Goal: Task Accomplishment & Management: Manage account settings

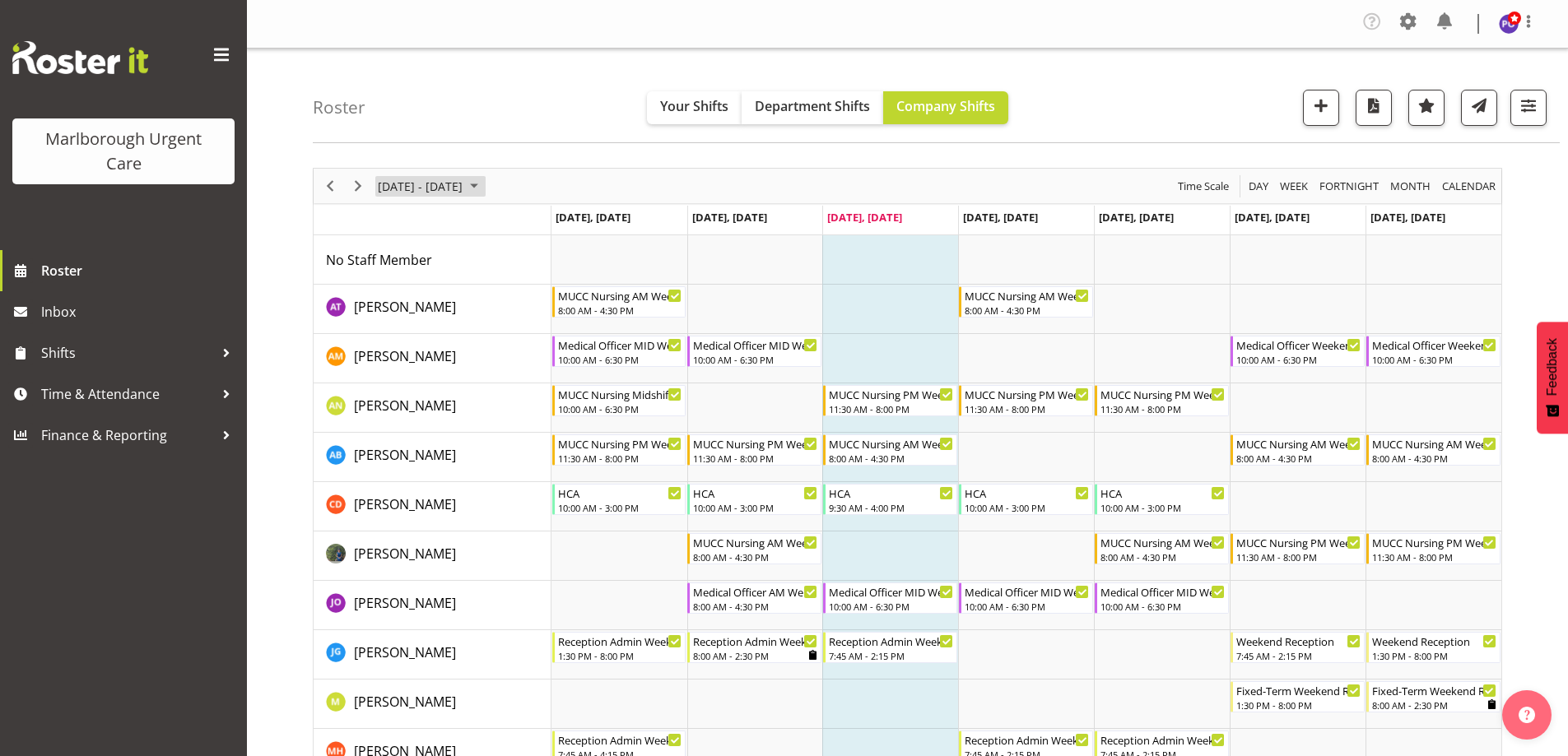
click at [484, 179] on span "September 01 - 07, 2025" at bounding box center [474, 186] width 20 height 21
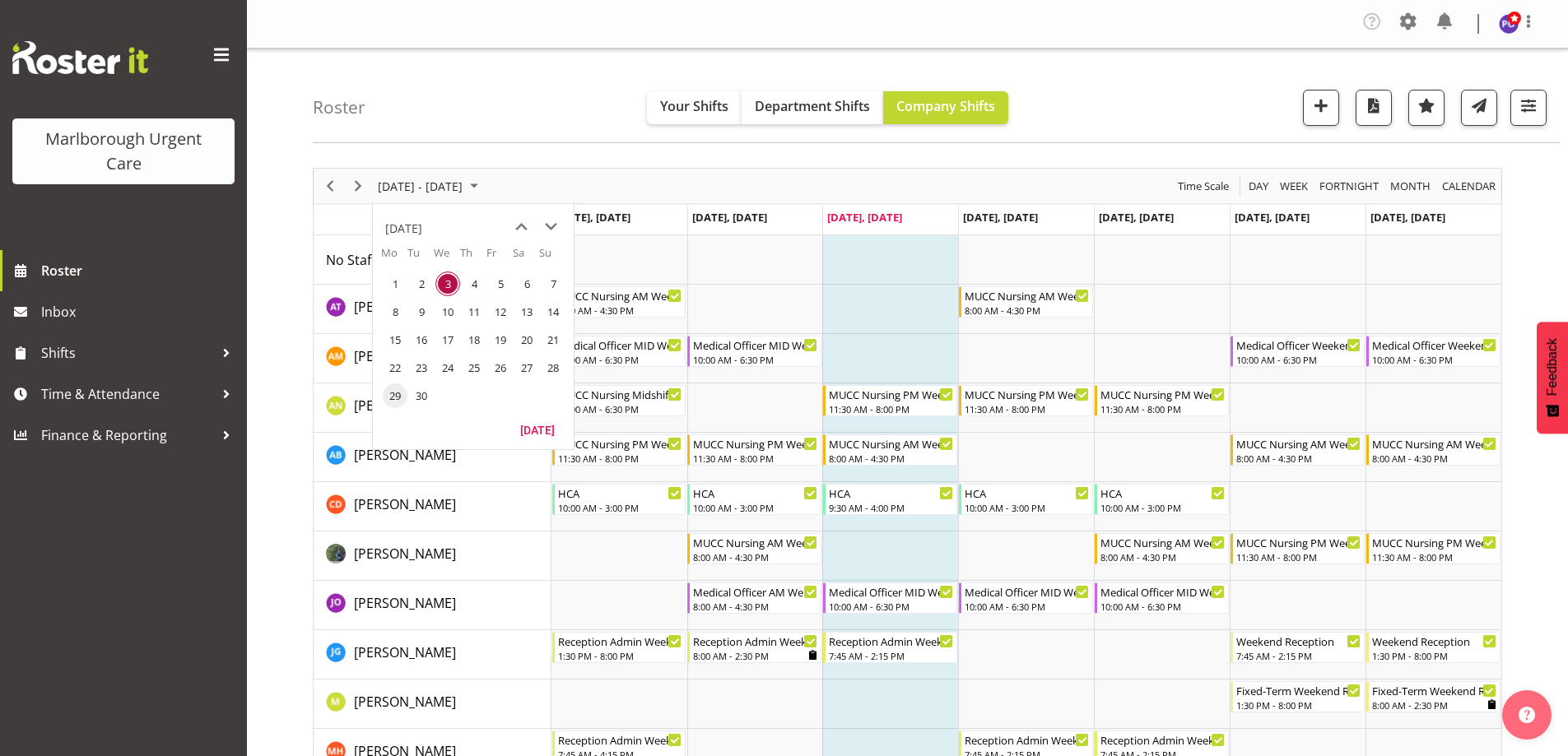
click at [389, 397] on span "29" at bounding box center [395, 396] width 25 height 25
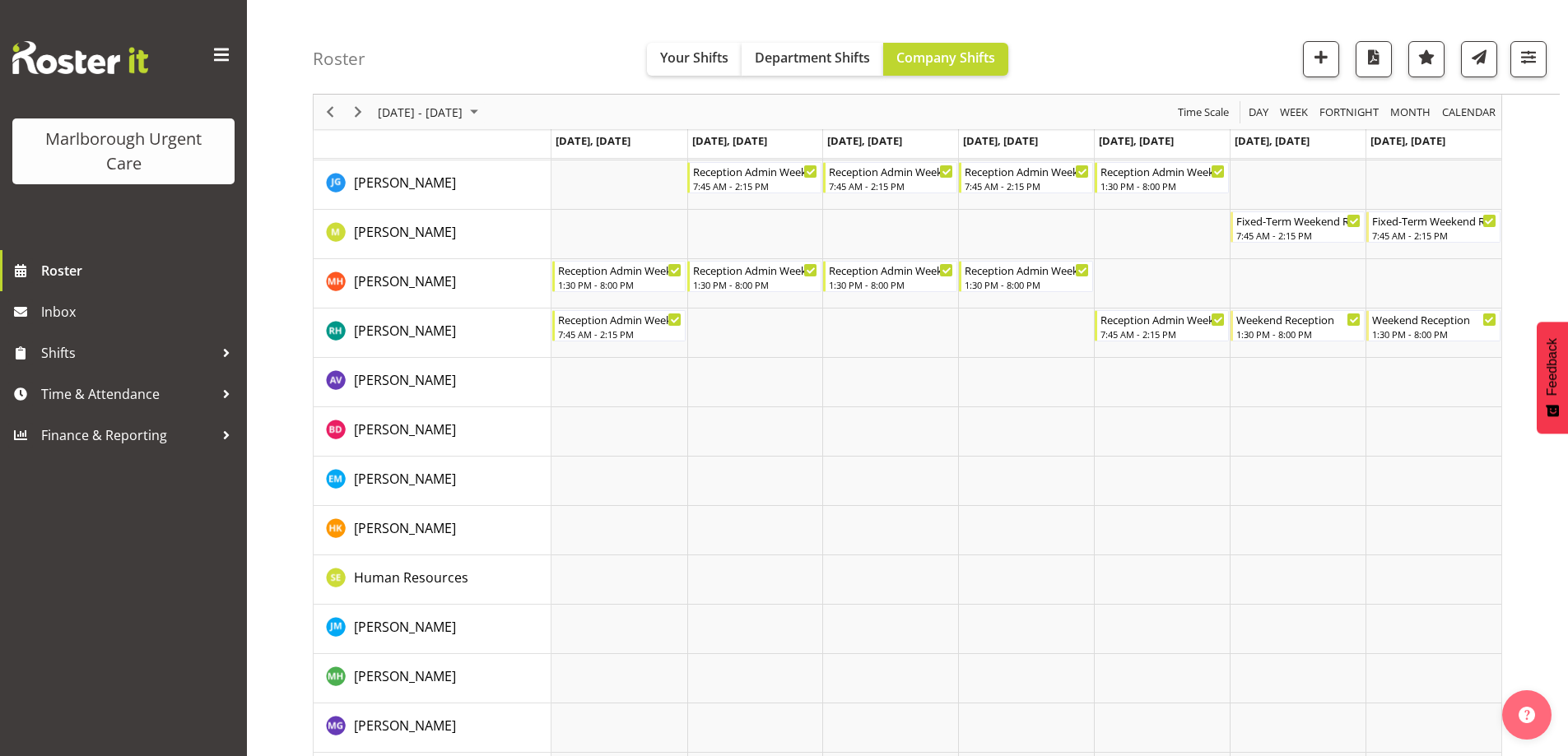
scroll to position [299, 0]
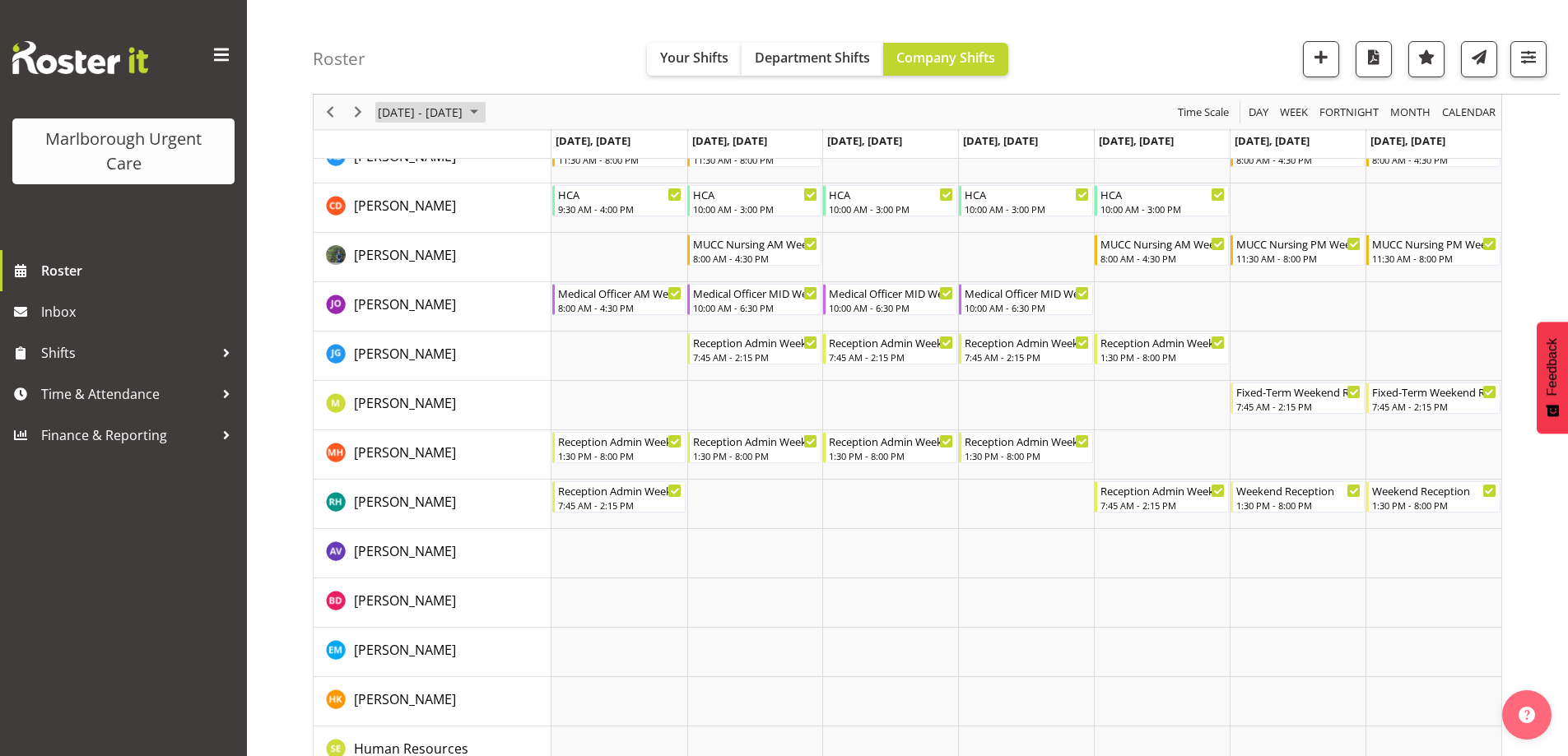
click at [484, 112] on span "Sep 29 - Oct 05, 2025" at bounding box center [474, 112] width 20 height 21
click at [544, 145] on span "next month" at bounding box center [550, 153] width 29 height 30
click at [392, 231] on span "6" at bounding box center [395, 238] width 25 height 25
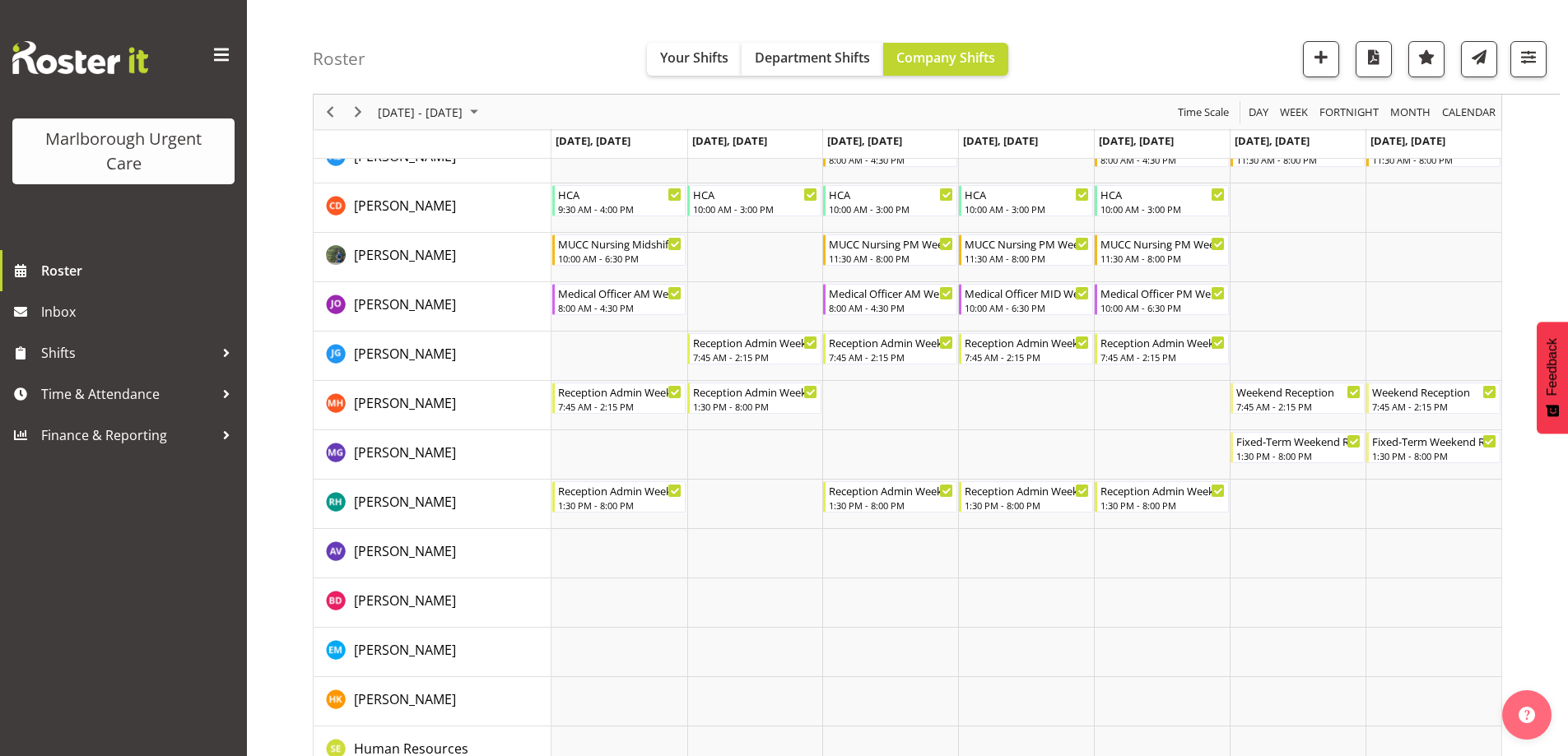
click at [318, 110] on div "Timeline Week of October 6, 2025" at bounding box center [330, 112] width 28 height 35
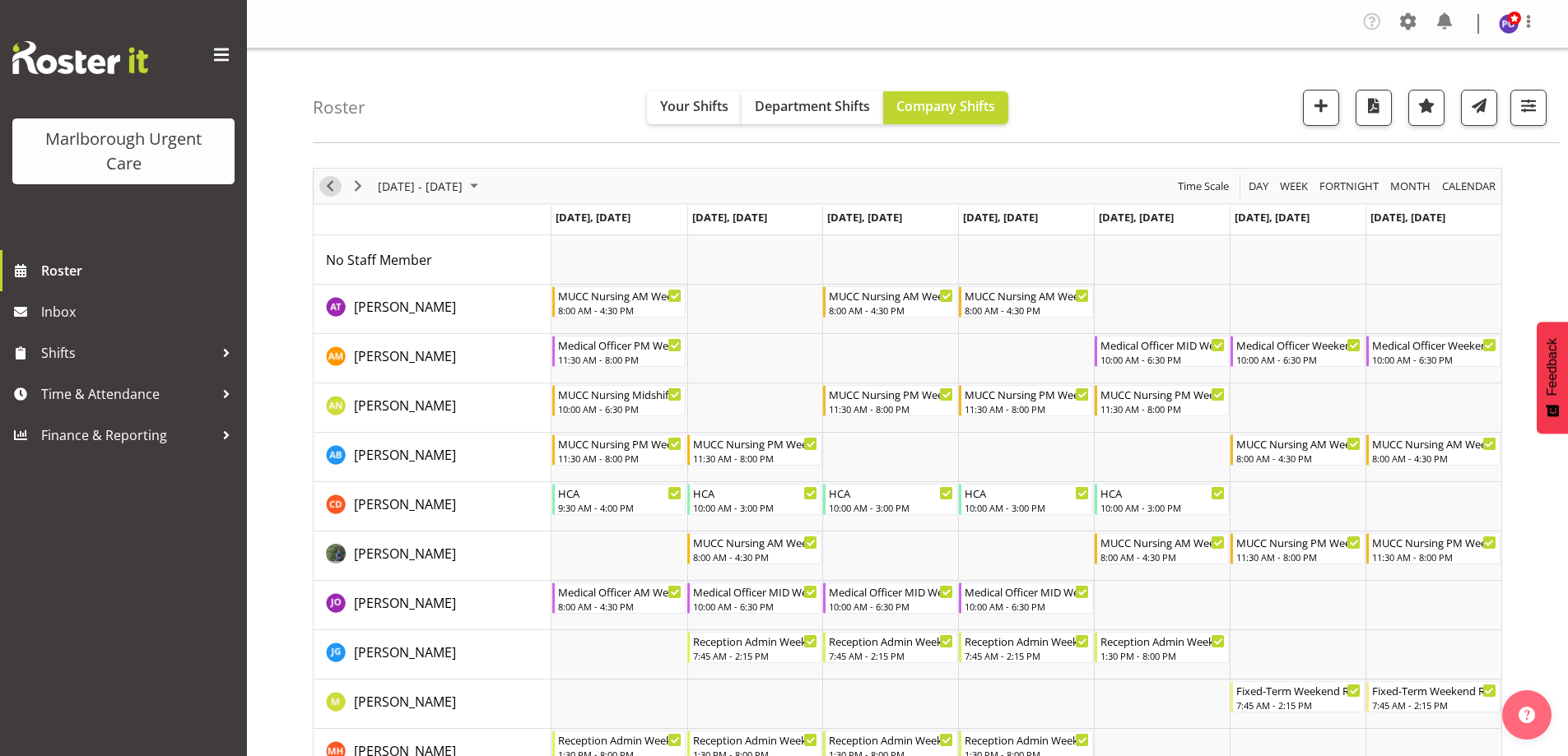
click at [324, 184] on span "Previous" at bounding box center [330, 186] width 20 height 21
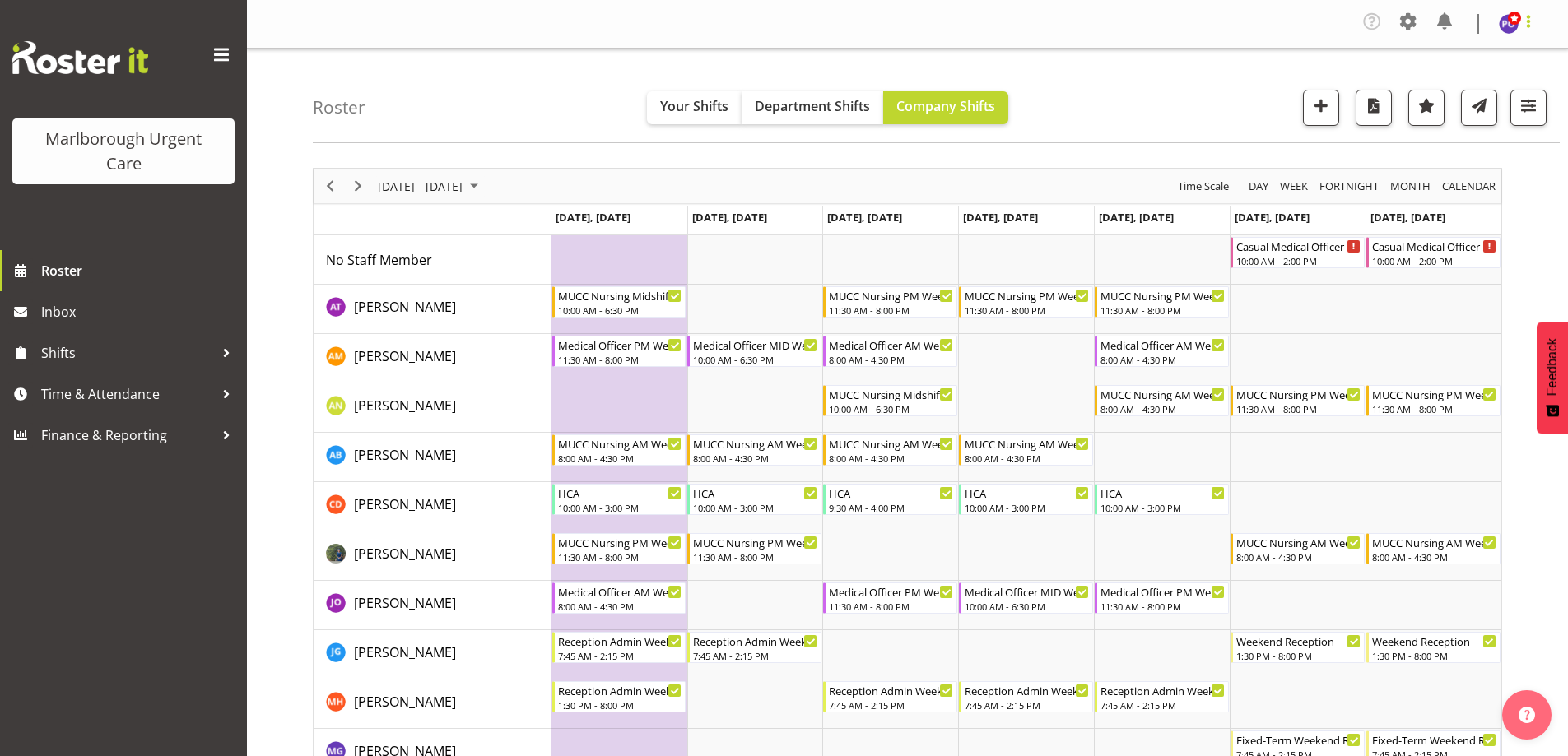
click at [1530, 23] on span at bounding box center [1528, 21] width 20 height 20
click at [1456, 88] on link "Log Out" at bounding box center [1459, 91] width 158 height 30
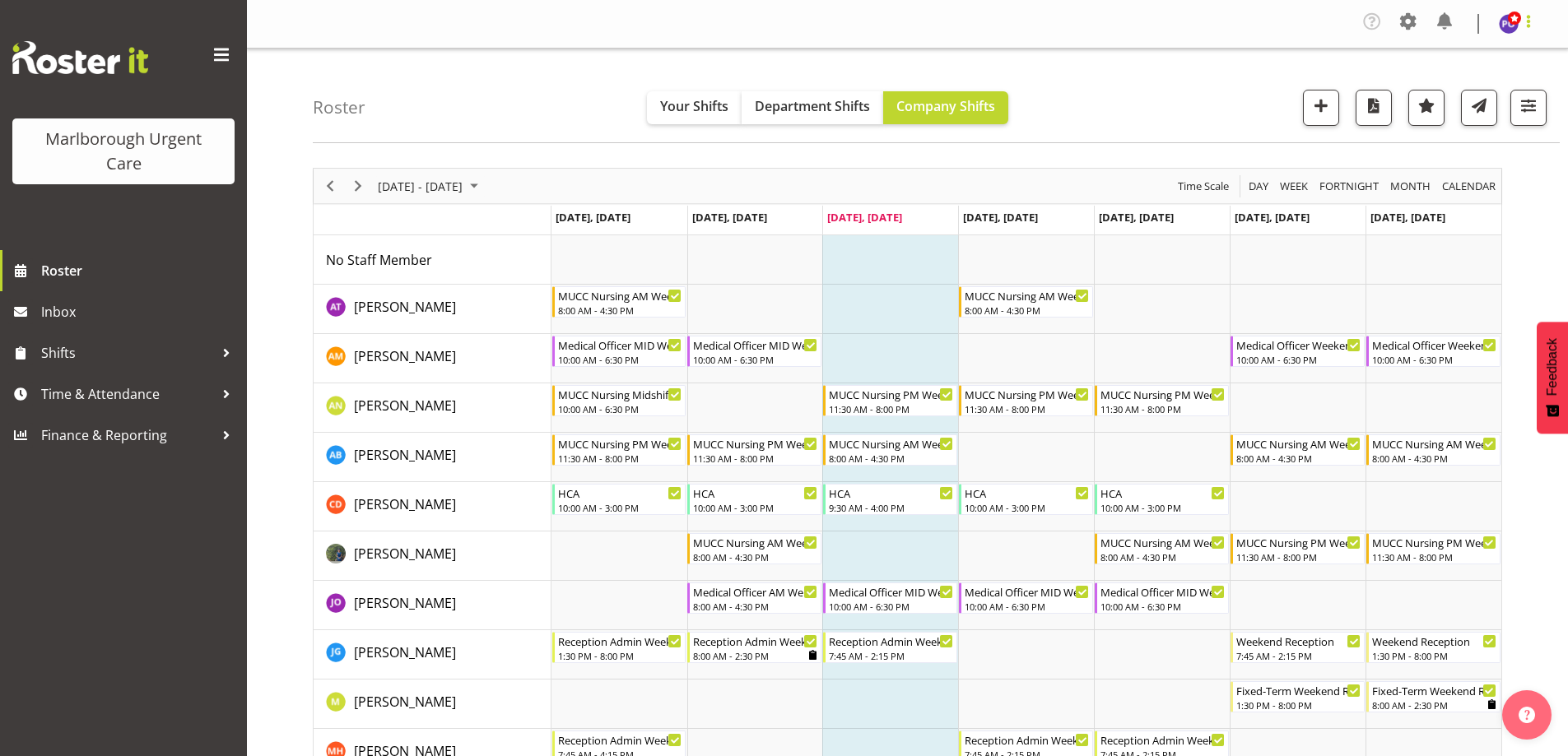
click at [1523, 17] on span at bounding box center [1528, 21] width 20 height 20
click at [1439, 95] on link "Log Out" at bounding box center [1459, 91] width 158 height 30
